Goal: Transaction & Acquisition: Purchase product/service

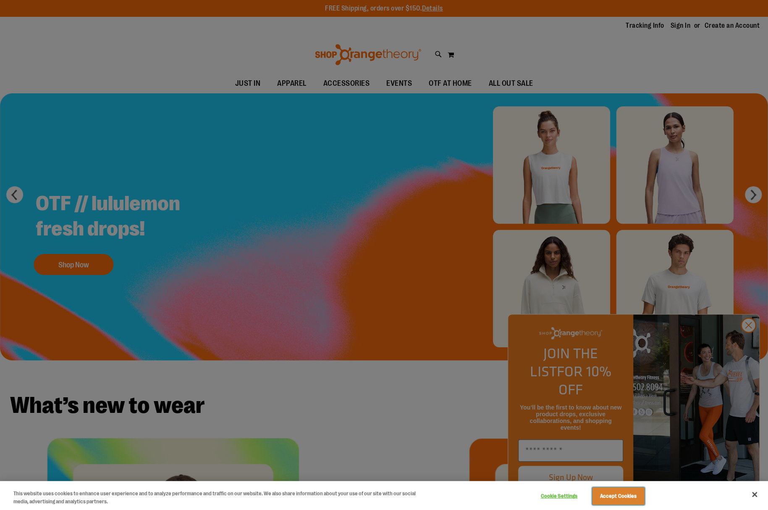
click at [611, 492] on button "Accept Cookies" at bounding box center [618, 496] width 53 height 18
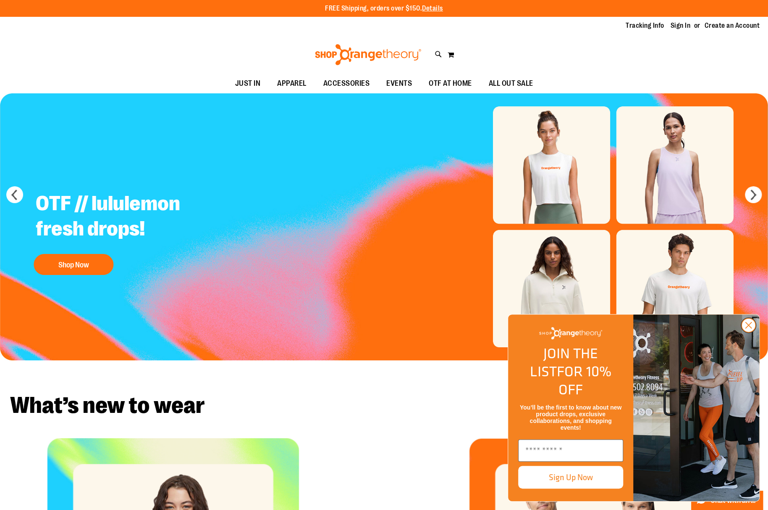
click at [744, 332] on circle "Close dialog" at bounding box center [749, 325] width 14 height 14
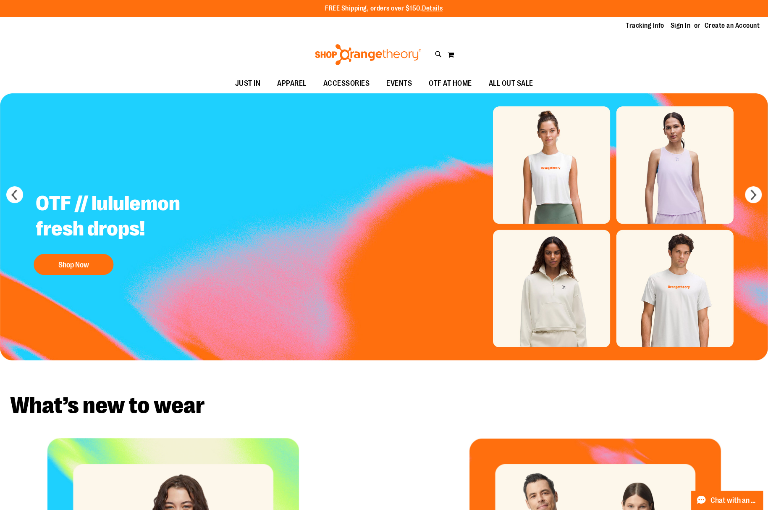
click at [562, 188] on img "Slide 1 of 5" at bounding box center [384, 226] width 768 height 267
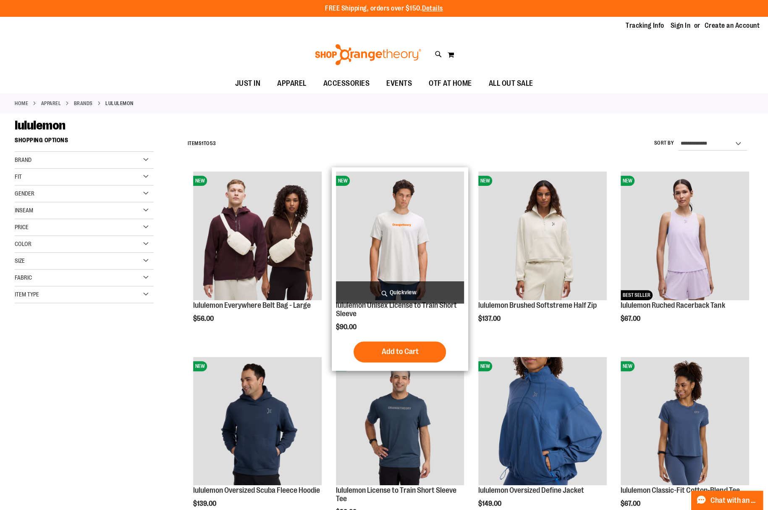
click at [385, 226] on img "product" at bounding box center [400, 235] width 129 height 129
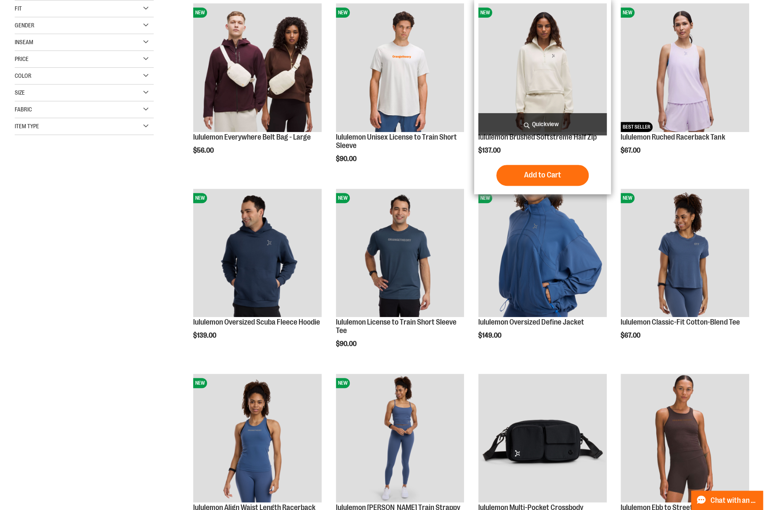
scroll to position [336, 0]
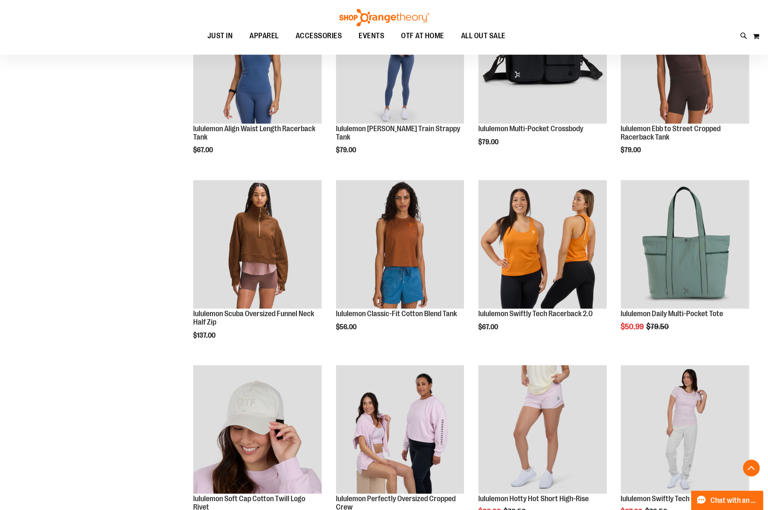
scroll to position [672, 0]
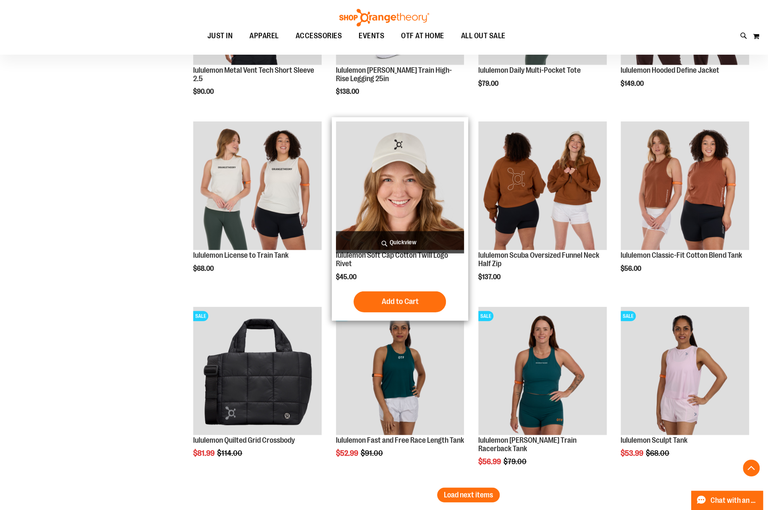
scroll to position [1470, 0]
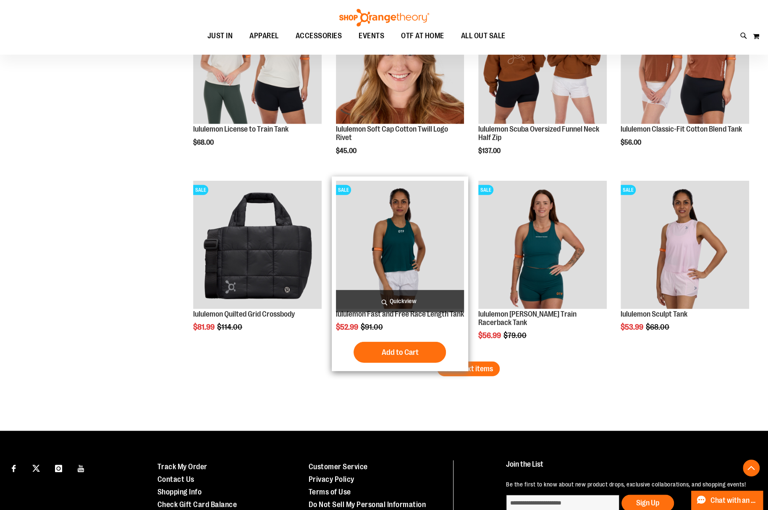
click at [440, 264] on img "product" at bounding box center [400, 245] width 129 height 129
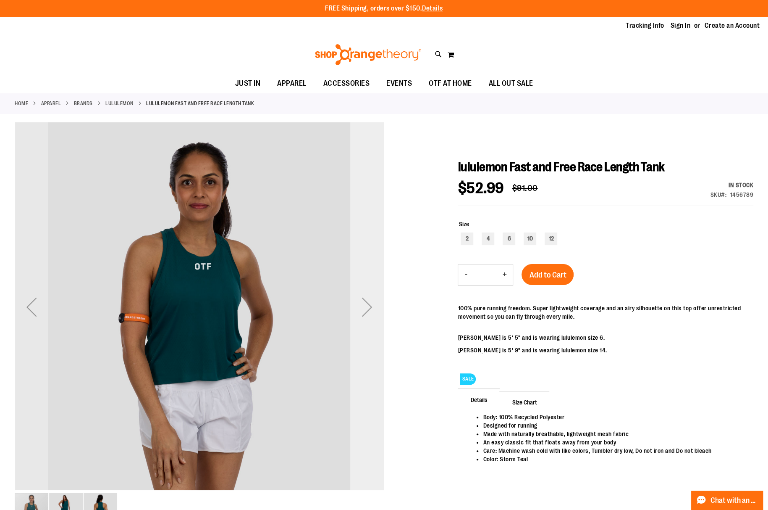
click at [373, 310] on div "Next" at bounding box center [367, 307] width 34 height 34
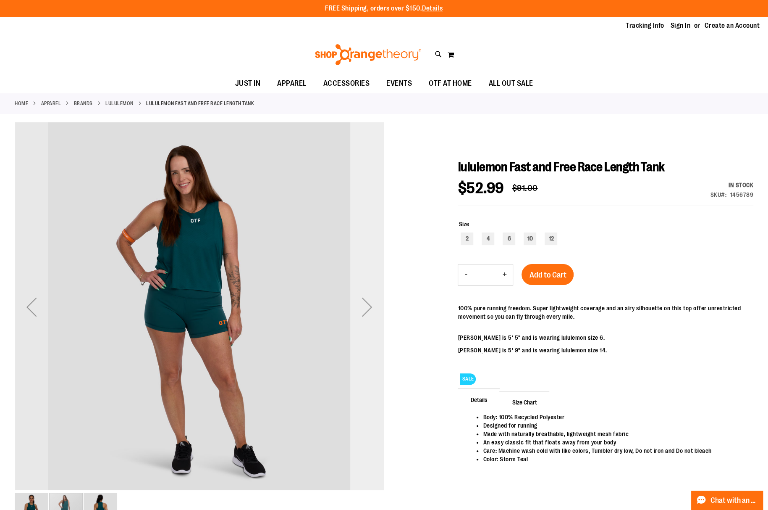
click at [371, 310] on div "Next" at bounding box center [367, 307] width 34 height 34
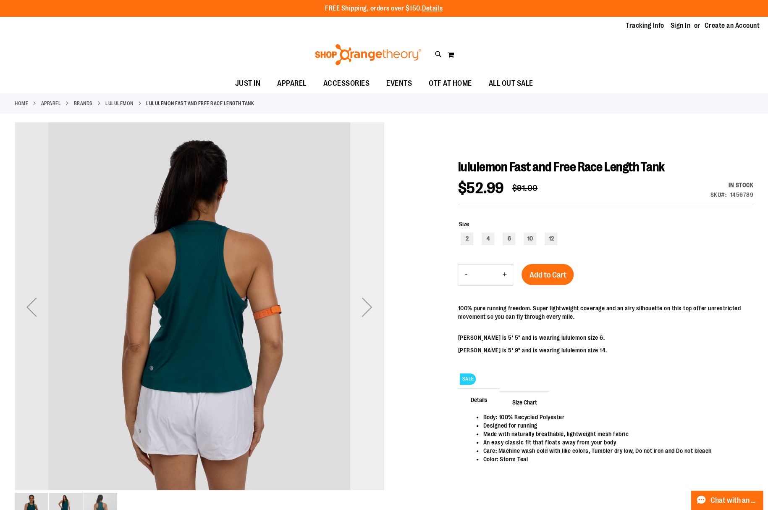
click at [371, 310] on div "Next" at bounding box center [367, 307] width 34 height 34
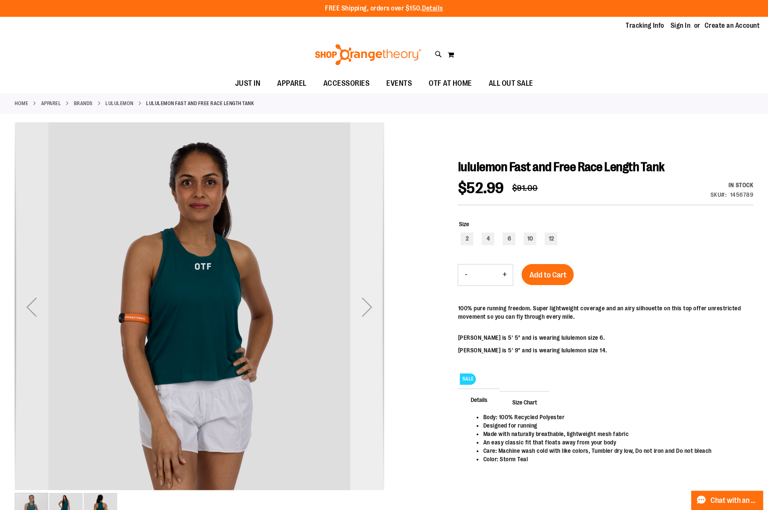
click at [369, 310] on div "Next" at bounding box center [367, 307] width 34 height 34
